Goal: Entertainment & Leisure: Consume media (video, audio)

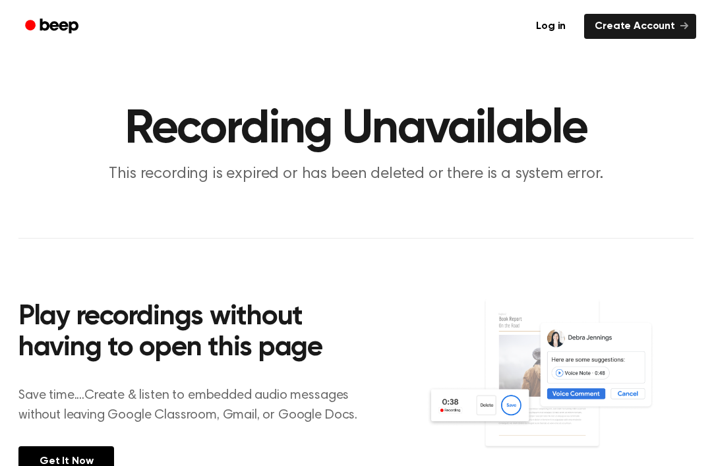
click at [10, 44] on div "Log in Create Account" at bounding box center [356, 26] width 712 height 53
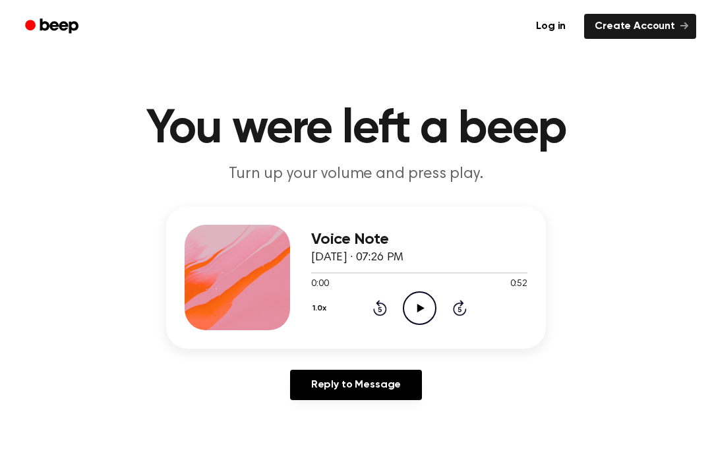
click at [409, 305] on icon "Play Audio" at bounding box center [420, 308] width 34 height 34
click at [416, 314] on icon "Pause Audio" at bounding box center [420, 308] width 34 height 34
click at [419, 311] on icon "Play Audio" at bounding box center [420, 308] width 34 height 34
click at [382, 291] on div "1.0x Rewind 5 seconds Play Audio Skip 5 seconds" at bounding box center [419, 308] width 216 height 34
click at [384, 301] on icon "Rewind 5 seconds" at bounding box center [379, 307] width 15 height 17
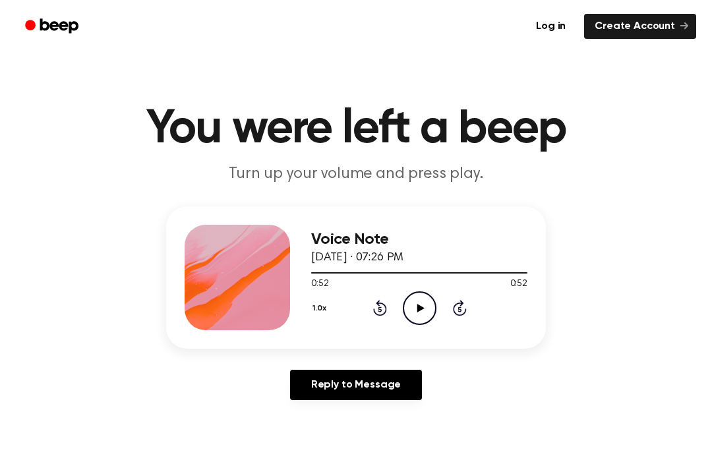
click at [384, 301] on icon "Rewind 5 seconds" at bounding box center [379, 307] width 15 height 17
click at [382, 324] on div "Voice Note [DATE] · 07:26 PM 0:47 0:52 Your browser does not support the [objec…" at bounding box center [419, 277] width 216 height 105
click at [382, 324] on div "1.0x Rewind 5 seconds Play Audio Skip 5 seconds" at bounding box center [419, 308] width 216 height 34
click at [379, 304] on icon at bounding box center [380, 308] width 14 height 16
click at [379, 303] on icon at bounding box center [380, 308] width 14 height 16
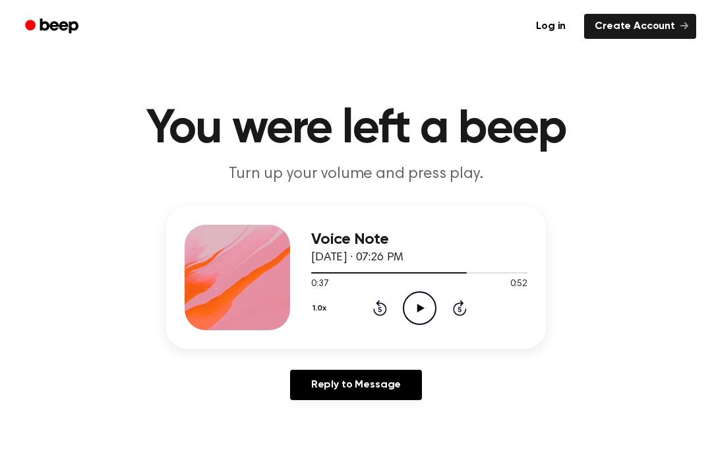
click at [372, 303] on icon "Rewind 5 seconds" at bounding box center [379, 307] width 15 height 17
